Goal: Task Accomplishment & Management: Use online tool/utility

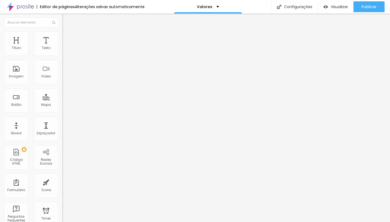
click at [62, 31] on li "Avançado" at bounding box center [93, 33] width 62 height 5
type input "7"
type input "19"
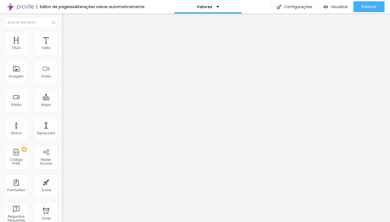
type input "27"
type input "29"
type input "30"
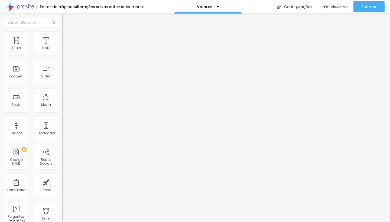
type input "30"
type input "29"
type input "28"
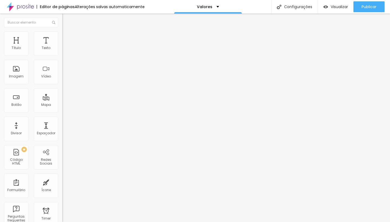
drag, startPoint x: 15, startPoint y: 53, endPoint x: 22, endPoint y: 54, distance: 7.1
type input "28"
click at [62, 100] on input "range" at bounding box center [79, 102] width 35 height 4
click at [67, 32] on span "Estilo" at bounding box center [71, 29] width 8 height 5
click at [62, 36] on li "Avançado" at bounding box center [93, 33] width 62 height 5
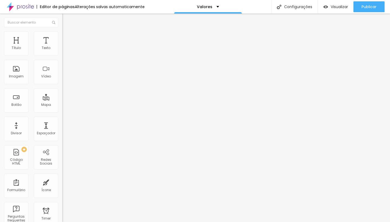
click at [66, 18] on div "Editar Texto" at bounding box center [81, 20] width 31 height 4
click at [66, 19] on div "Editar Coluna" at bounding box center [83, 20] width 34 height 4
click at [66, 21] on div "Editar Imagem" at bounding box center [84, 20] width 36 height 4
click at [67, 37] on span "Estilo" at bounding box center [71, 35] width 8 height 5
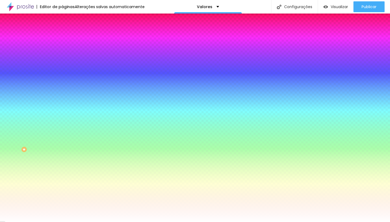
click at [62, 37] on li "Avançado" at bounding box center [93, 39] width 62 height 5
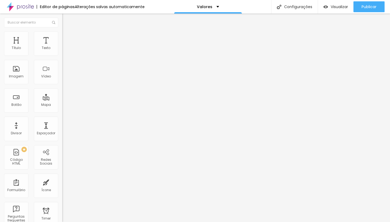
type input "5"
type input "10"
type input "15"
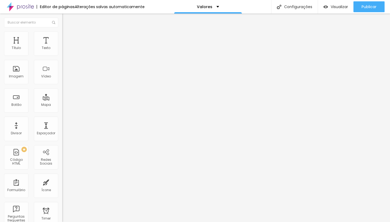
type input "15"
type input "20"
type input "15"
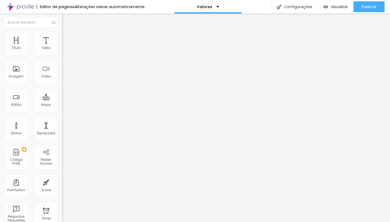
type input "10"
type input "5"
type input "0"
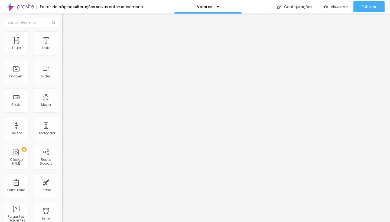
type input "0"
drag, startPoint x: 14, startPoint y: 53, endPoint x: 1, endPoint y: 57, distance: 13.4
click at [62, 57] on div "0 px Espaçamento Interno ID Html Classes Html Visível nos dispositivos Celular …" at bounding box center [93, 118] width 62 height 152
click at [62, 37] on li "Avançado" at bounding box center [93, 39] width 62 height 5
click at [66, 18] on img "button" at bounding box center [68, 20] width 4 height 4
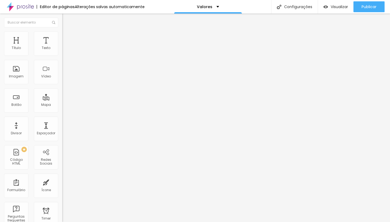
click at [62, 47] on span "Trocar imagem" at bounding box center [77, 44] width 30 height 5
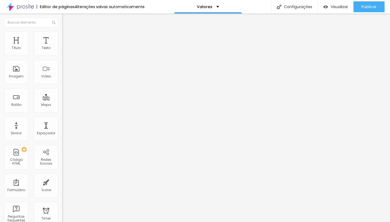
click at [62, 47] on span "Trocar imagem" at bounding box center [77, 44] width 30 height 5
drag, startPoint x: 106, startPoint y: 69, endPoint x: 109, endPoint y: 69, distance: 3.3
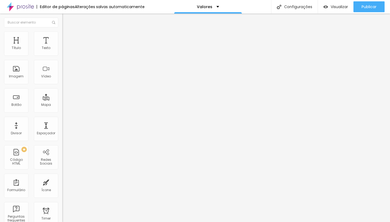
click at [62, 47] on span "Trocar imagem" at bounding box center [77, 44] width 30 height 5
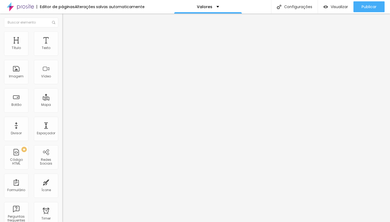
click at [62, 47] on span "Trocar imagem" at bounding box center [77, 44] width 30 height 5
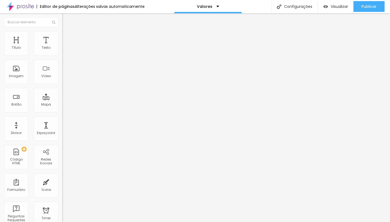
click at [62, 46] on span "Trocar imagem" at bounding box center [77, 44] width 30 height 5
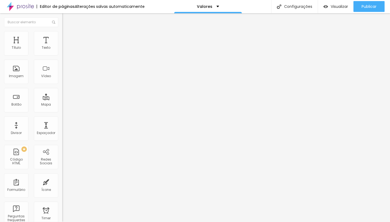
click at [62, 47] on span "Trocar imagem" at bounding box center [77, 44] width 30 height 5
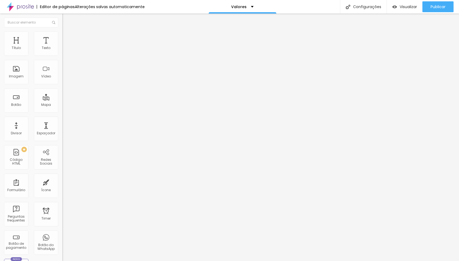
click at [66, 21] on div "Editar Espaçador" at bounding box center [86, 20] width 40 height 4
click at [66, 19] on img "button" at bounding box center [68, 20] width 4 height 4
click at [67, 37] on span "Avançado" at bounding box center [76, 35] width 18 height 5
click at [62, 31] on li "Conteúdo" at bounding box center [93, 28] width 62 height 5
click at [62, 34] on img at bounding box center [64, 33] width 5 height 5
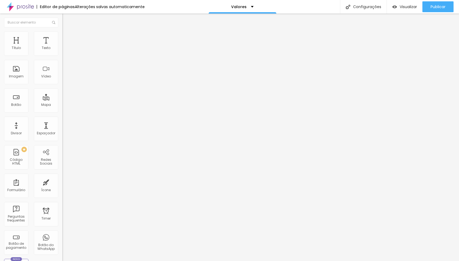
click at [62, 31] on li "Estilo" at bounding box center [93, 28] width 62 height 5
click at [65, 50] on icon "button" at bounding box center [66, 49] width 2 height 2
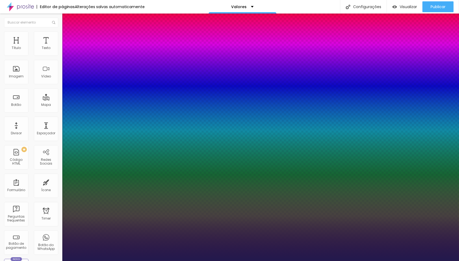
type input "1"
click at [215, 194] on div at bounding box center [229, 261] width 459 height 0
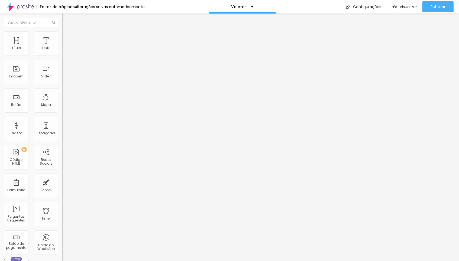
click at [66, 20] on div "Editar Texto" at bounding box center [81, 20] width 31 height 4
click at [345, 7] on button "Publicar" at bounding box center [438, 6] width 31 height 11
click at [345, 5] on span "Visualizar" at bounding box center [403, 7] width 17 height 4
type input "45"
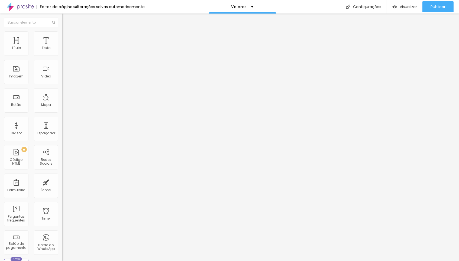
type input "45"
click at [62, 130] on input "range" at bounding box center [79, 132] width 35 height 4
click at [62, 47] on span "Titulo 1" at bounding box center [71, 43] width 18 height 8
click at [345, 7] on span "Publicar" at bounding box center [438, 7] width 15 height 4
click at [345, 10] on div "Visualizar" at bounding box center [400, 6] width 25 height 11
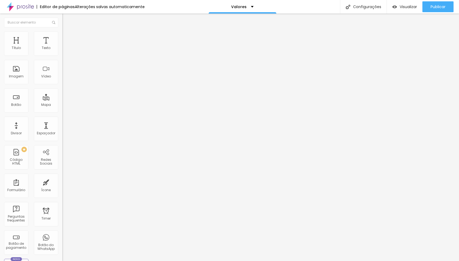
click at [62, 51] on span "Titulo 2" at bounding box center [71, 47] width 18 height 7
click at [62, 60] on span "Titulo 4" at bounding box center [69, 57] width 14 height 5
click at [62, 46] on span "Titulo 1" at bounding box center [71, 43] width 18 height 5
click at [62, 31] on li "Avançado" at bounding box center [93, 33] width 62 height 5
type input "64"
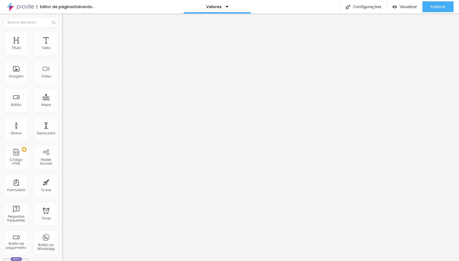
type input "64"
click at [62, 100] on input "range" at bounding box center [79, 102] width 35 height 4
type input "62"
type input "31"
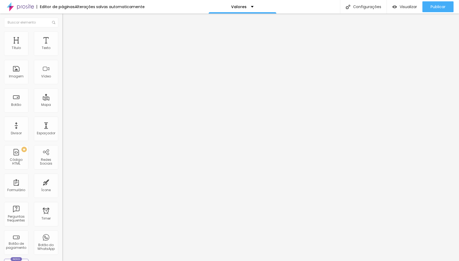
type input "31"
type input "18"
type input "15"
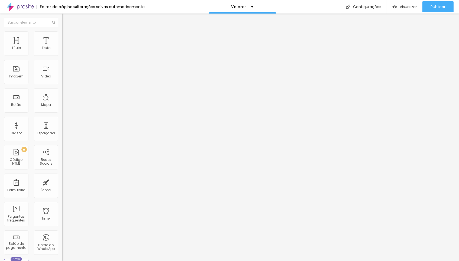
drag, startPoint x: 23, startPoint y: 53, endPoint x: 17, endPoint y: 55, distance: 5.5
click at [62, 100] on input "range" at bounding box center [79, 102] width 35 height 4
type input "17"
type input "7"
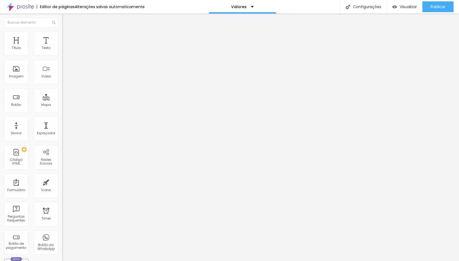
type input "7"
type input "0"
drag, startPoint x: 15, startPoint y: 55, endPoint x: 12, endPoint y: 55, distance: 2.7
type input "0"
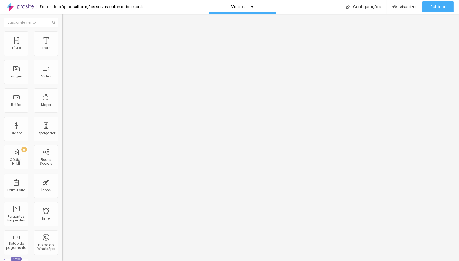
click at [62, 100] on input "range" at bounding box center [79, 102] width 35 height 4
click at [62, 177] on div at bounding box center [93, 179] width 62 height 5
type input "65"
click at [62, 177] on input "range" at bounding box center [79, 179] width 35 height 4
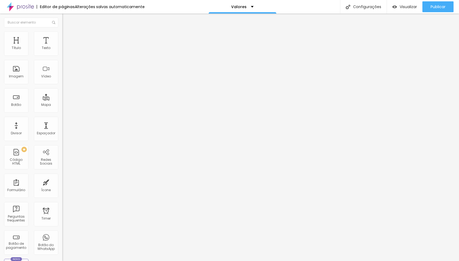
type input "63"
type input "26"
type input "0"
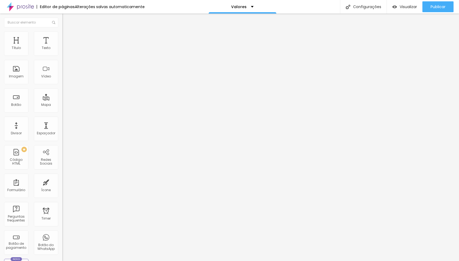
type input "0"
drag, startPoint x: 34, startPoint y: 66, endPoint x: 7, endPoint y: 67, distance: 26.6
type input "0"
click at [62, 114] on div "0 Espaço de baixo" at bounding box center [93, 152] width 62 height 77
click at [62, 37] on ul "Estilo Avançado" at bounding box center [93, 31] width 62 height 11
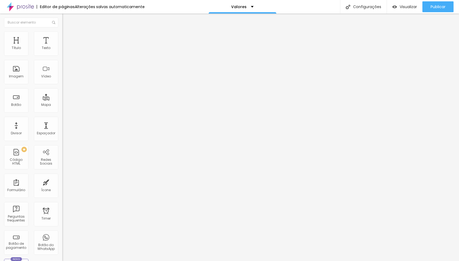
click at [67, 32] on span "Estilo" at bounding box center [71, 29] width 8 height 5
type input "11.6"
click at [62, 194] on input "range" at bounding box center [79, 207] width 35 height 4
type input "0.1"
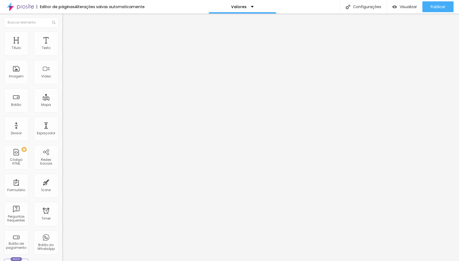
type input "0.1"
click at [62, 194] on input "range" at bounding box center [79, 207] width 35 height 4
type input "1.3"
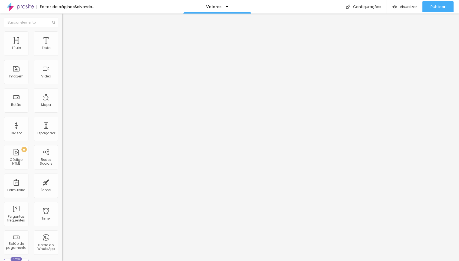
type input "1.2"
type input "1"
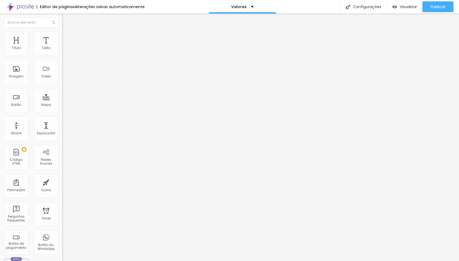
type input "0.8"
type input "0.9"
type input "0.8"
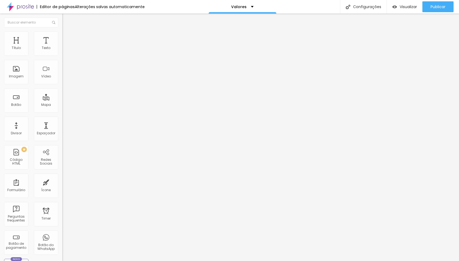
type input "0.8"
type input "0.9"
drag, startPoint x: 30, startPoint y: 139, endPoint x: 23, endPoint y: 140, distance: 7.2
type input "0.9"
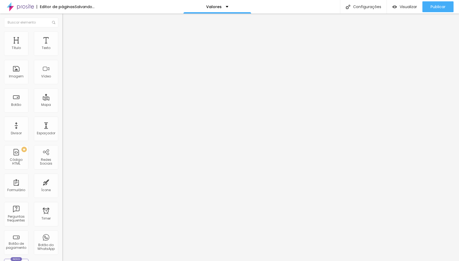
type input "5"
type input "4"
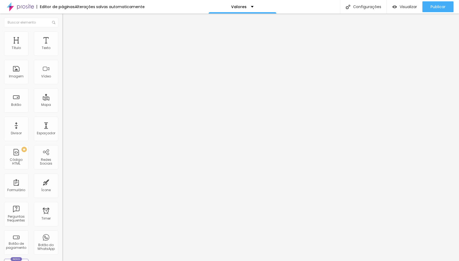
type input "4"
type input "3"
type input "2"
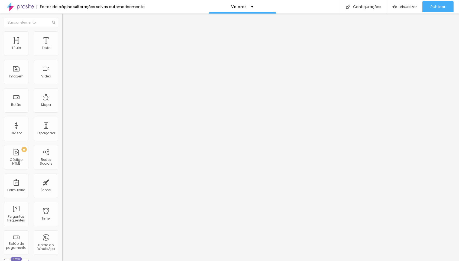
drag, startPoint x: 18, startPoint y: 150, endPoint x: 62, endPoint y: 145, distance: 44.7
type input "2"
click at [345, 7] on span "Publicar" at bounding box center [438, 7] width 15 height 4
click at [345, 8] on span "Visualizar" at bounding box center [403, 7] width 17 height 4
